Goal: Information Seeking & Learning: Learn about a topic

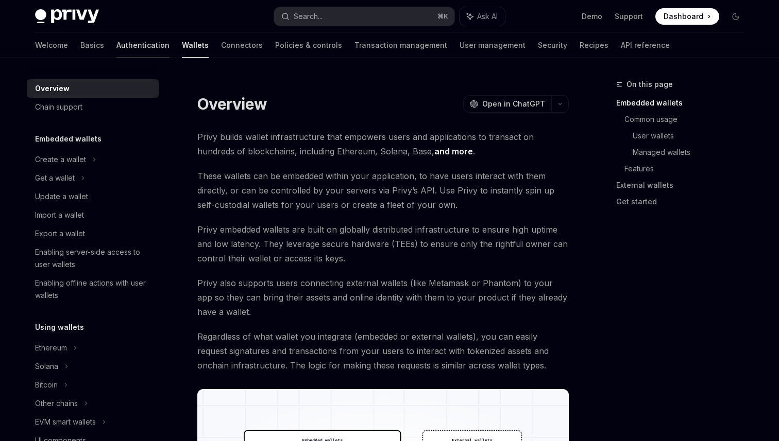
click at [116, 48] on link "Authentication" at bounding box center [142, 45] width 53 height 25
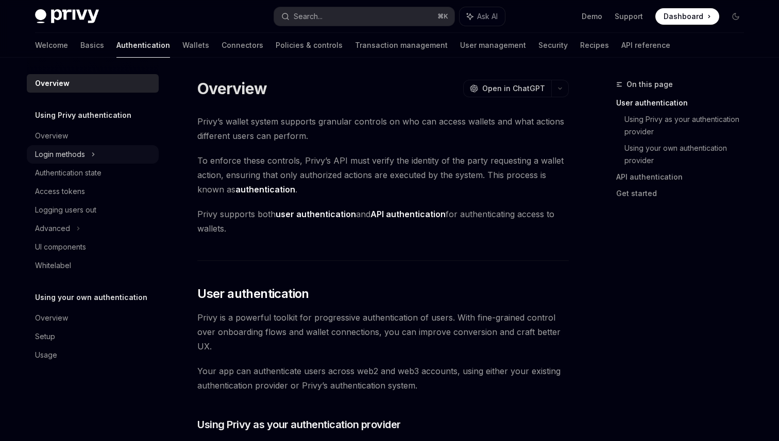
click at [87, 149] on div "Login methods" at bounding box center [93, 154] width 132 height 19
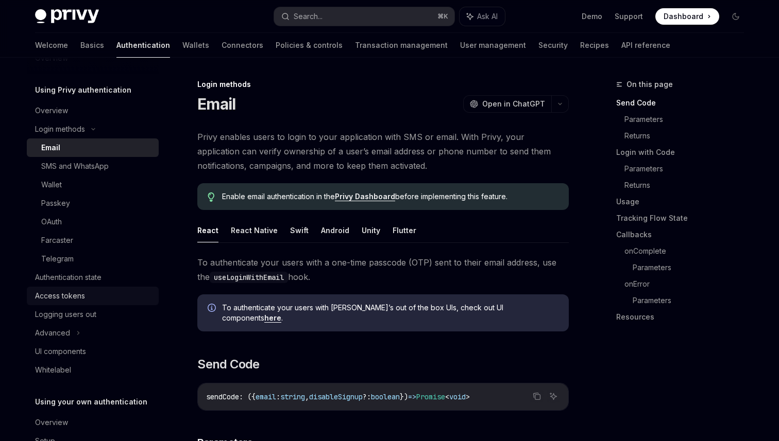
scroll to position [43, 0]
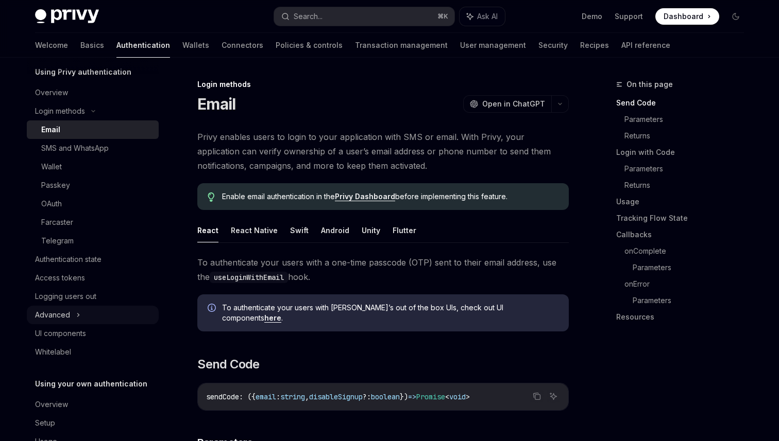
click at [69, 317] on div "Advanced" at bounding box center [52, 315] width 35 height 12
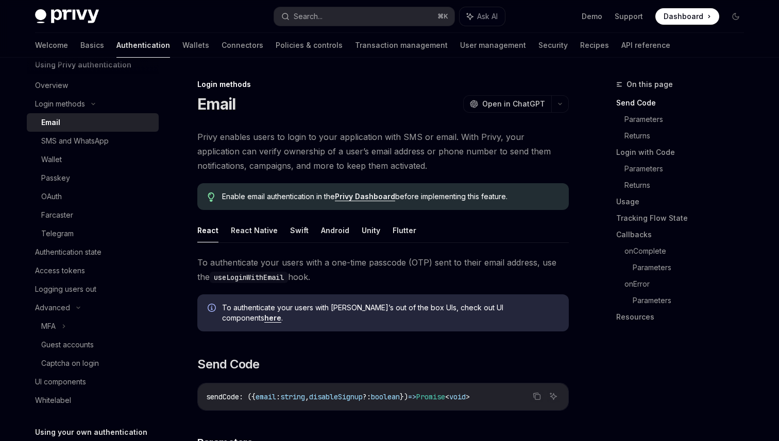
scroll to position [0, 0]
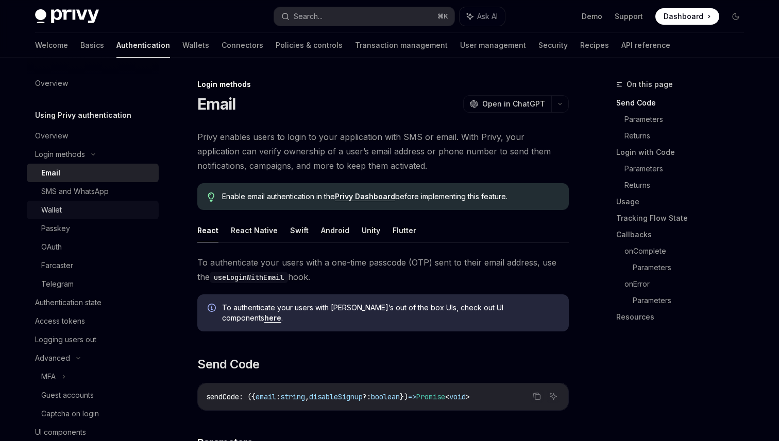
click at [61, 201] on link "Wallet" at bounding box center [93, 210] width 132 height 19
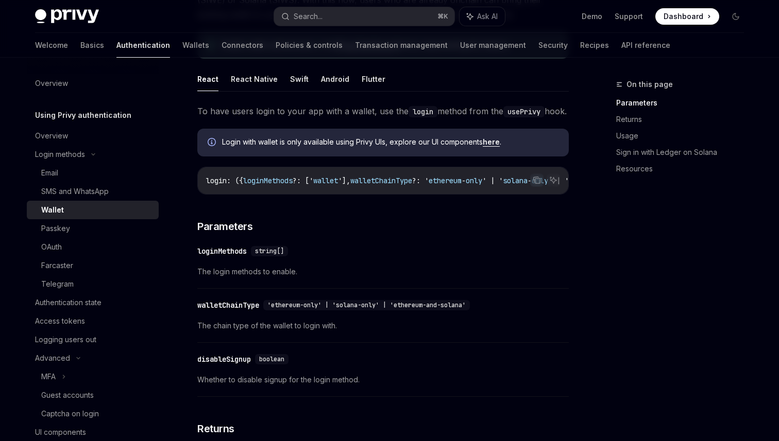
scroll to position [73, 0]
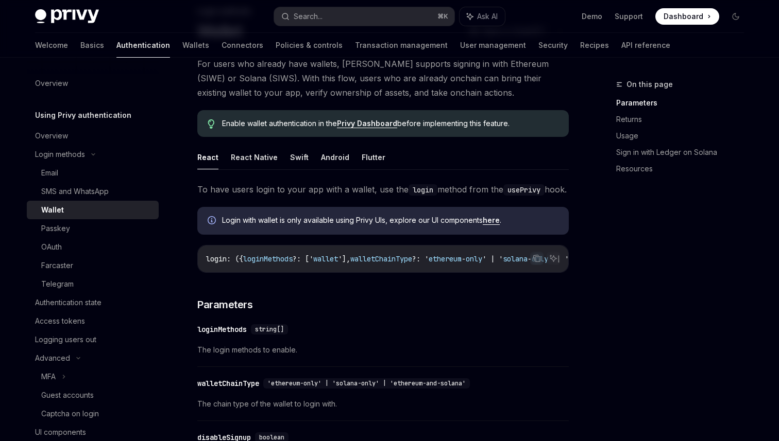
click at [60, 49] on div "Welcome Basics Authentication Wallets Connectors Policies & controls Transactio…" at bounding box center [352, 45] width 635 height 25
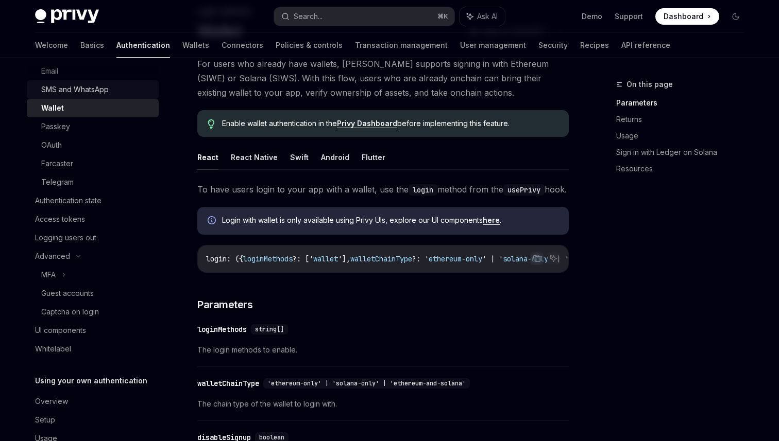
scroll to position [103, 0]
click at [94, 235] on div "Logging users out" at bounding box center [65, 237] width 61 height 12
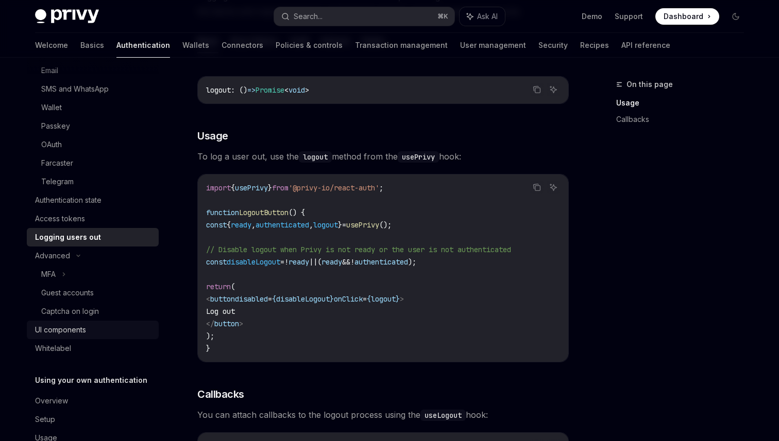
scroll to position [129, 0]
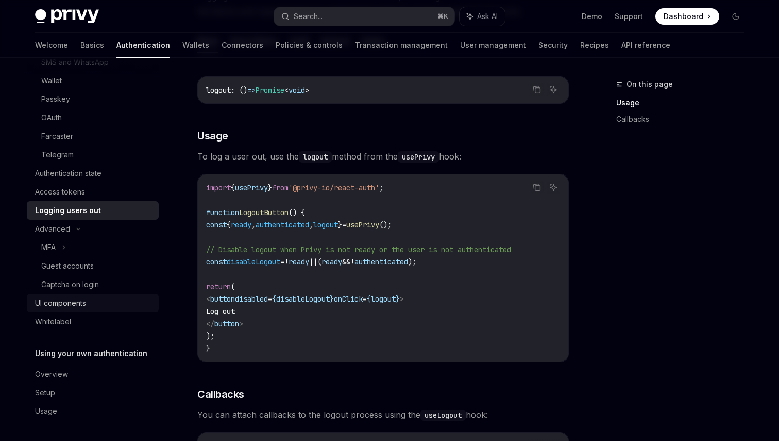
click at [91, 299] on div "UI components" at bounding box center [93, 303] width 117 height 12
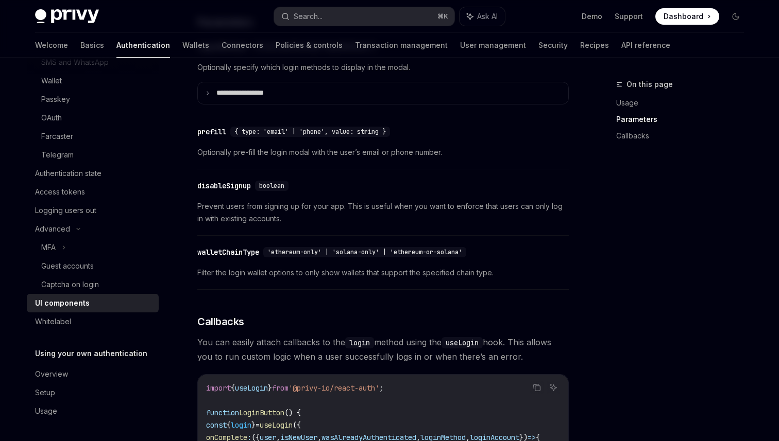
scroll to position [1047, 0]
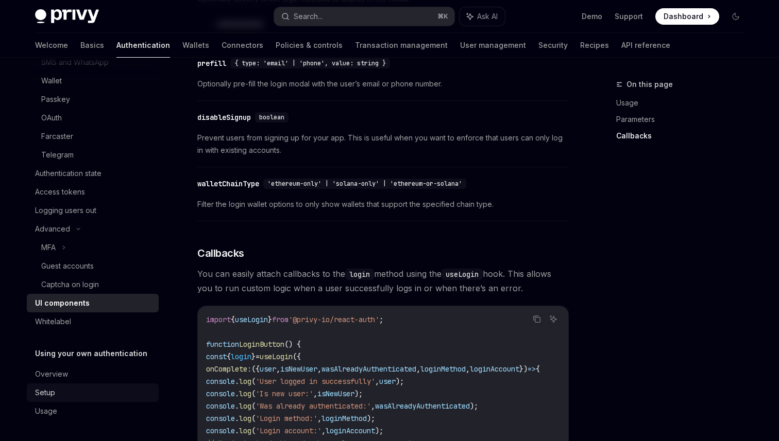
click at [67, 392] on div "Setup" at bounding box center [93, 393] width 117 height 12
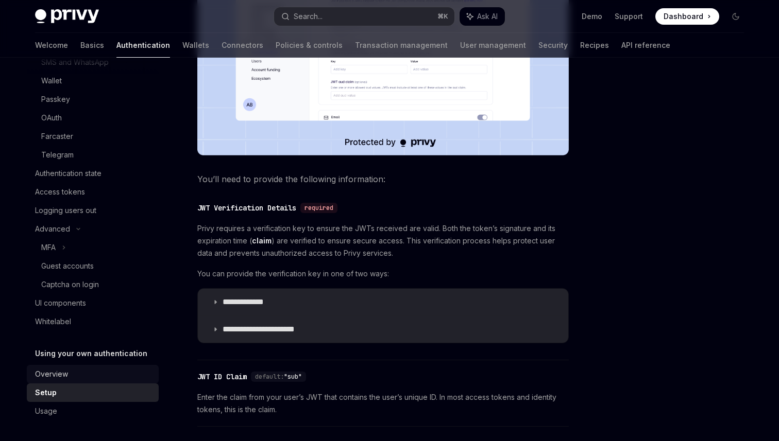
scroll to position [421, 0]
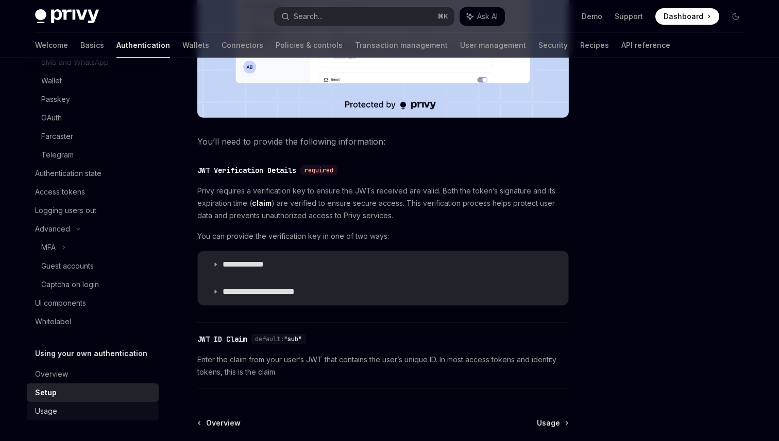
click at [48, 412] on div "Usage" at bounding box center [46, 411] width 22 height 12
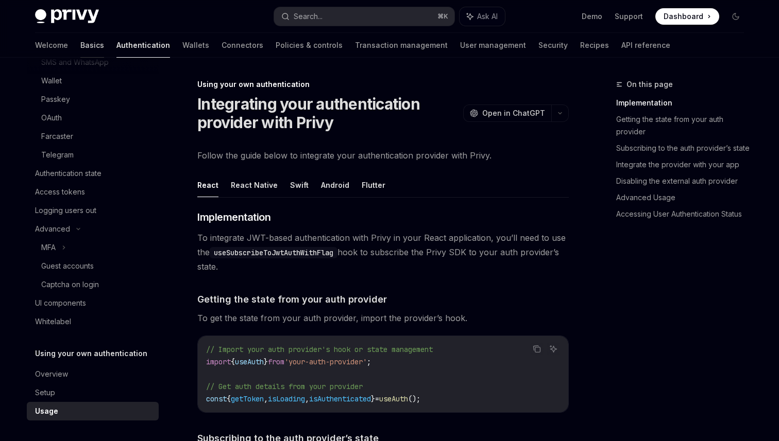
click at [80, 49] on link "Basics" at bounding box center [92, 45] width 24 height 25
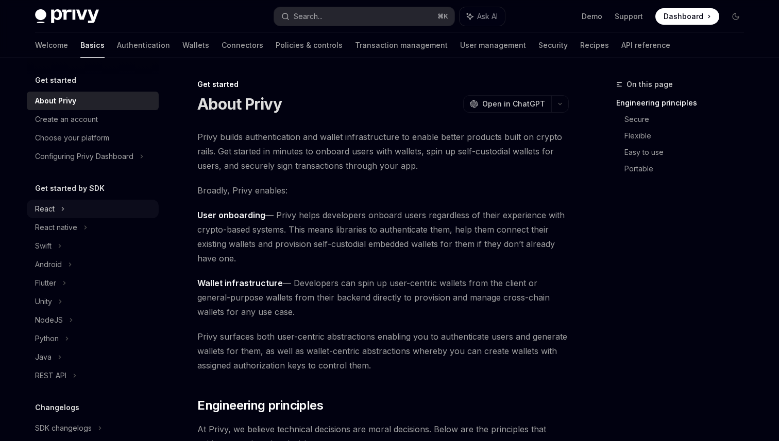
click at [93, 212] on div "React" at bounding box center [93, 209] width 132 height 19
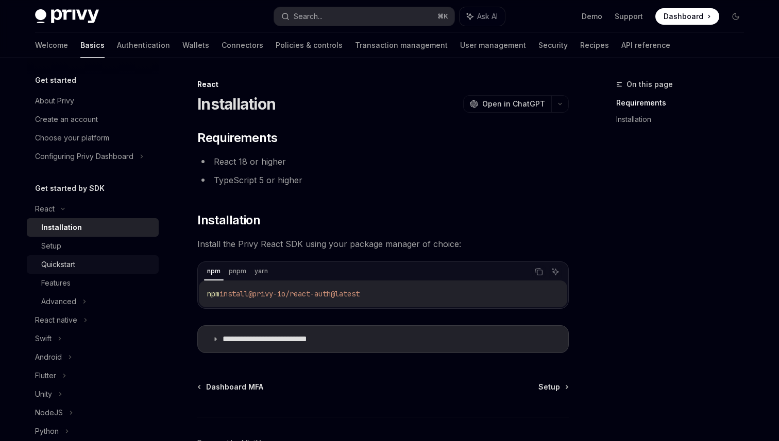
click at [93, 268] on div "Quickstart" at bounding box center [96, 265] width 111 height 12
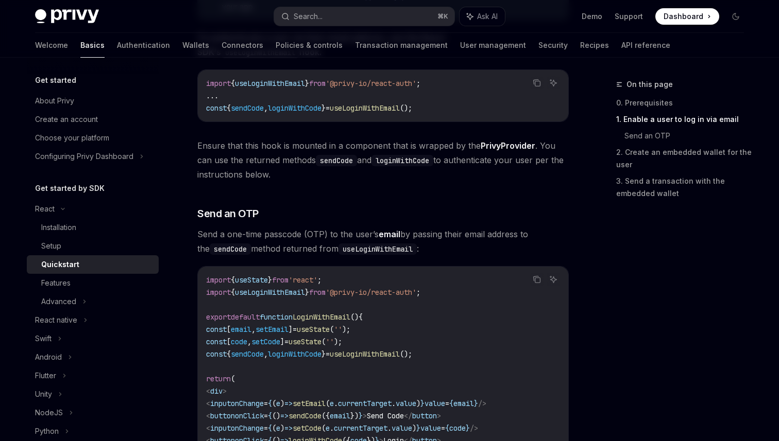
scroll to position [294, 0]
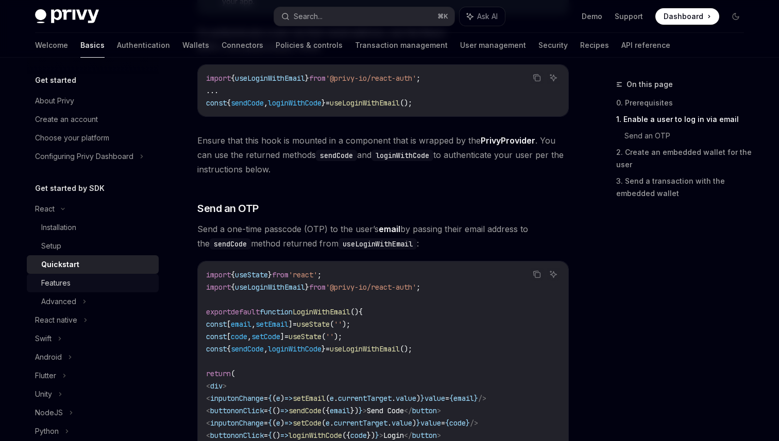
click at [61, 286] on div "Features" at bounding box center [55, 283] width 29 height 12
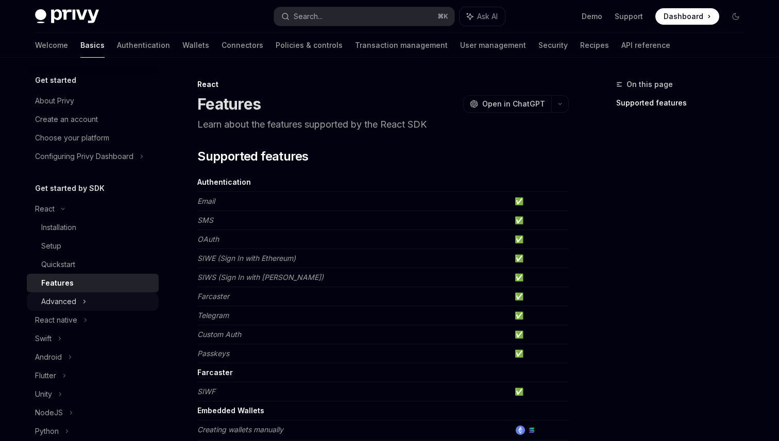
click at [69, 296] on div "Advanced" at bounding box center [58, 302] width 35 height 12
type textarea "*"
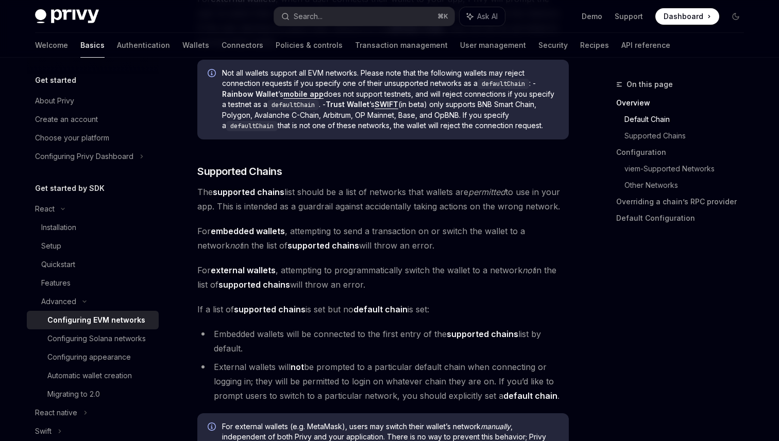
scroll to position [549, 0]
click at [663, 139] on link "Supported Chains" at bounding box center [688, 136] width 128 height 16
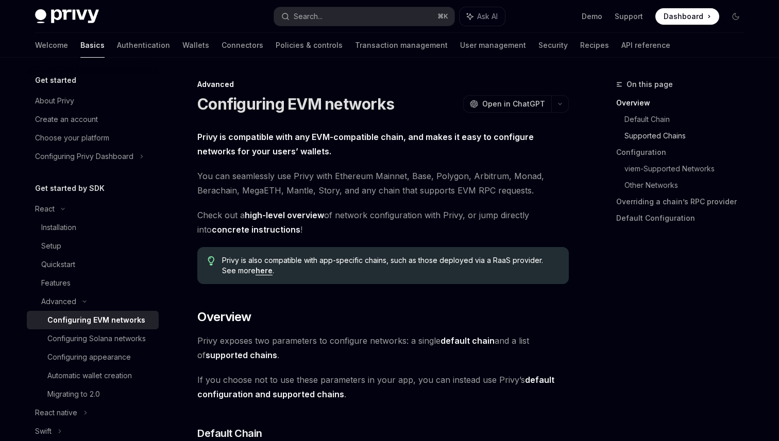
click at [666, 135] on link "Supported Chains" at bounding box center [688, 136] width 128 height 16
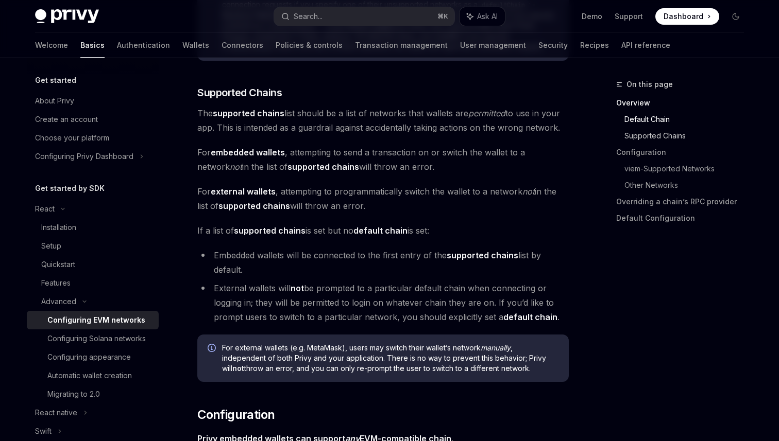
scroll to position [633, 0]
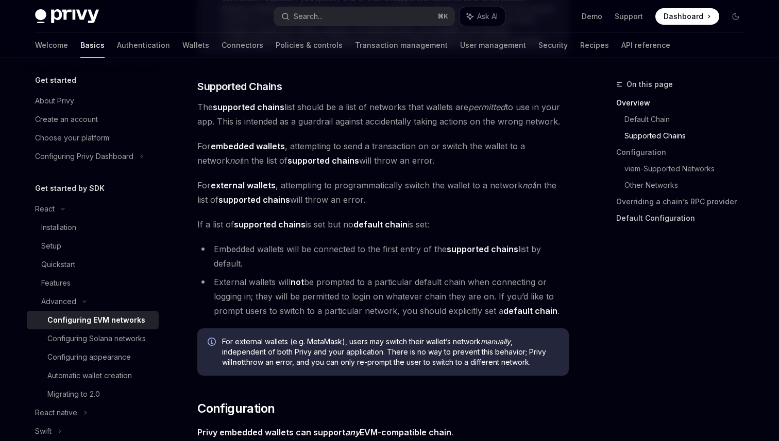
click at [665, 220] on link "Default Configuration" at bounding box center [684, 218] width 136 height 16
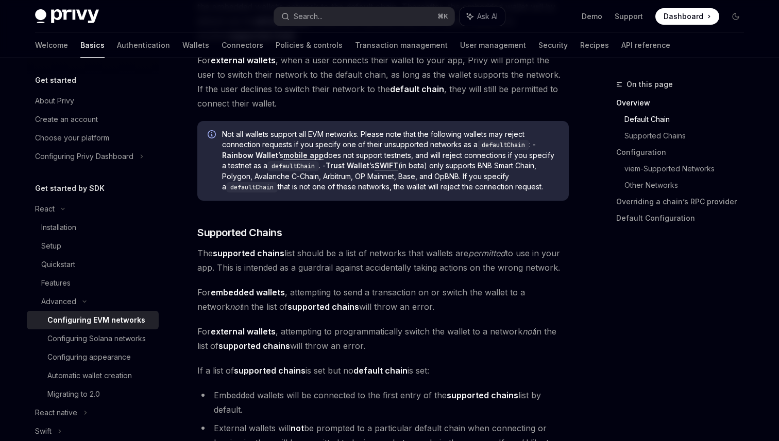
scroll to position [488, 0]
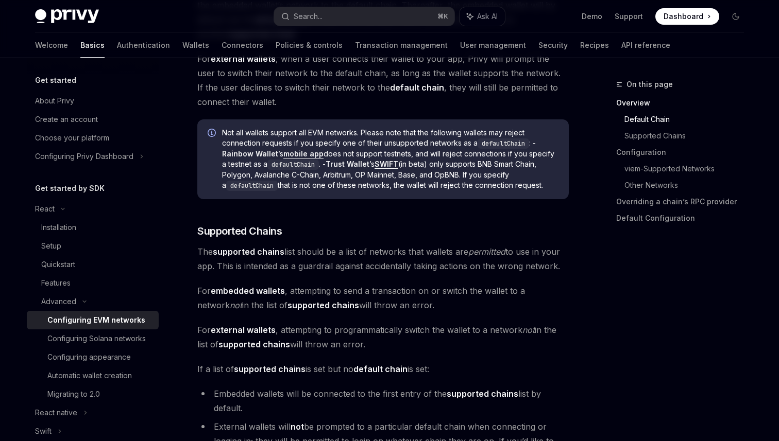
drag, startPoint x: 366, startPoint y: 348, endPoint x: 218, endPoint y: 349, distance: 147.9
click at [220, 348] on span "For external wallets , attempting to programmatically switch the wallet to a ne…" at bounding box center [382, 337] width 371 height 29
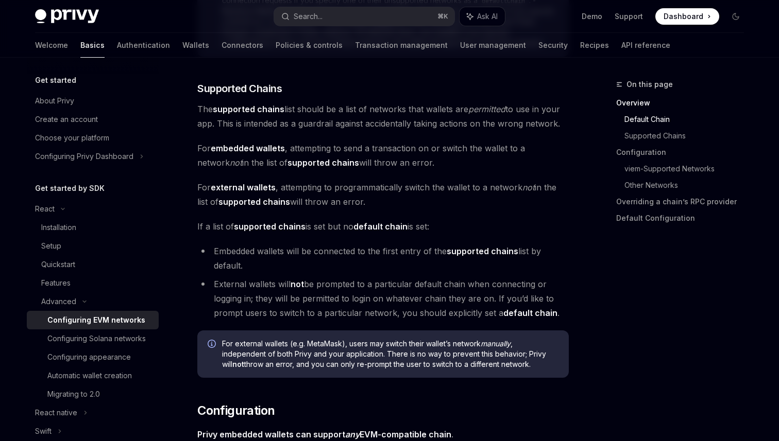
scroll to position [635, 0]
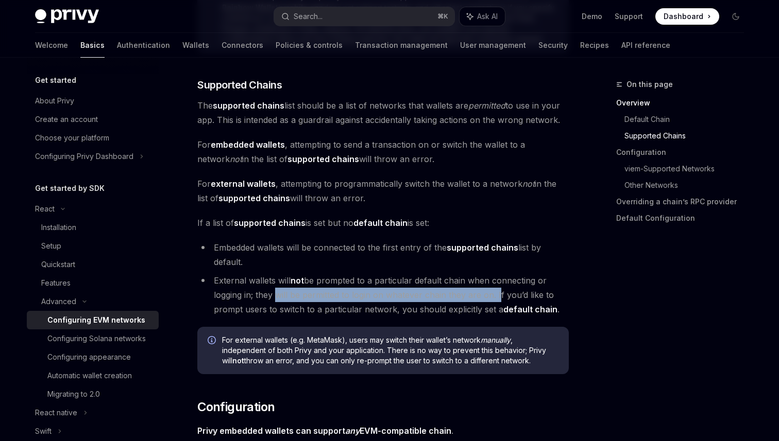
drag, startPoint x: 274, startPoint y: 296, endPoint x: 496, endPoint y: 296, distance: 221.5
click at [496, 296] on li "External wallets will not be prompted to a particular default chain when connec…" at bounding box center [382, 295] width 371 height 43
